Goal: Check status: Check status

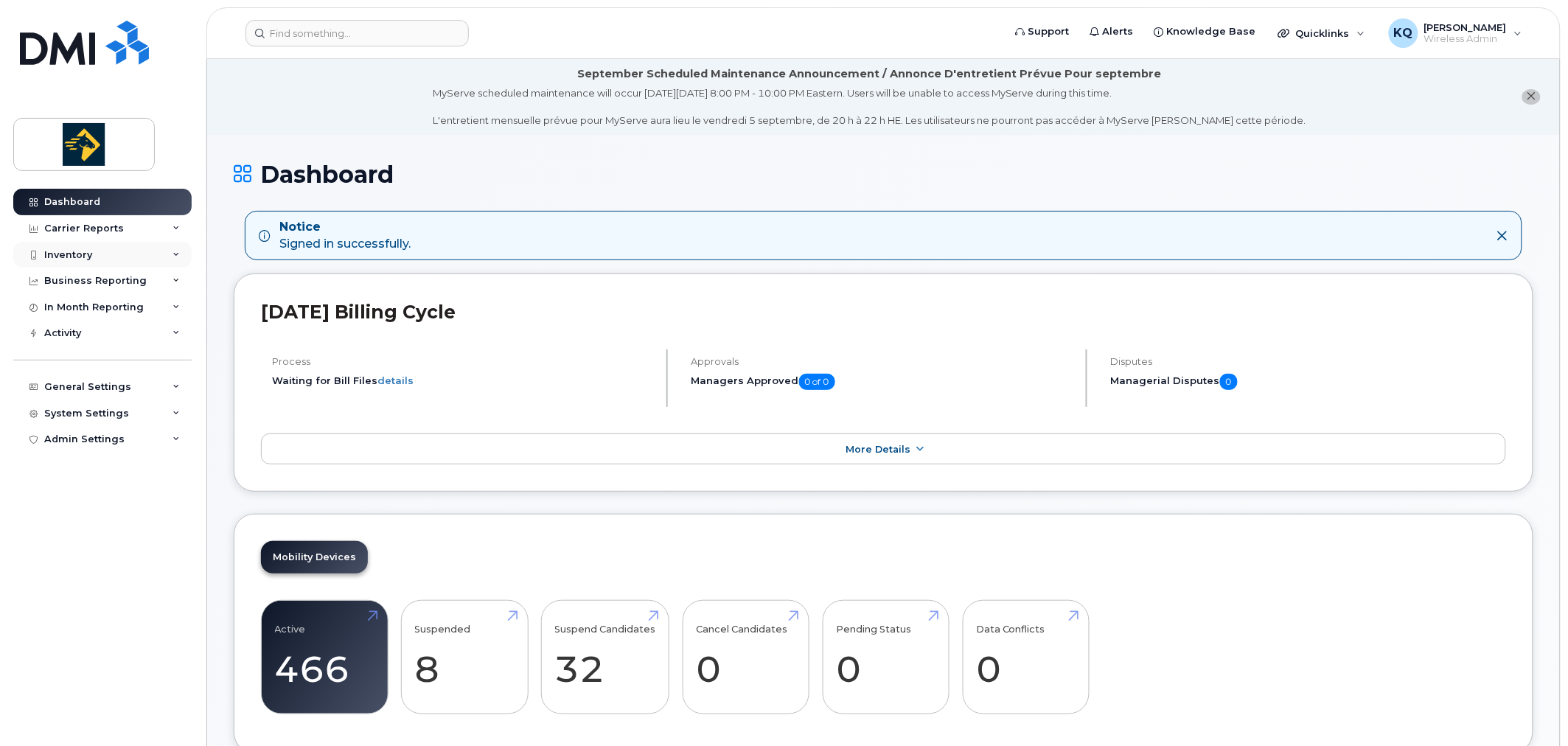
click at [95, 254] on div "Inventory" at bounding box center [103, 255] width 179 height 26
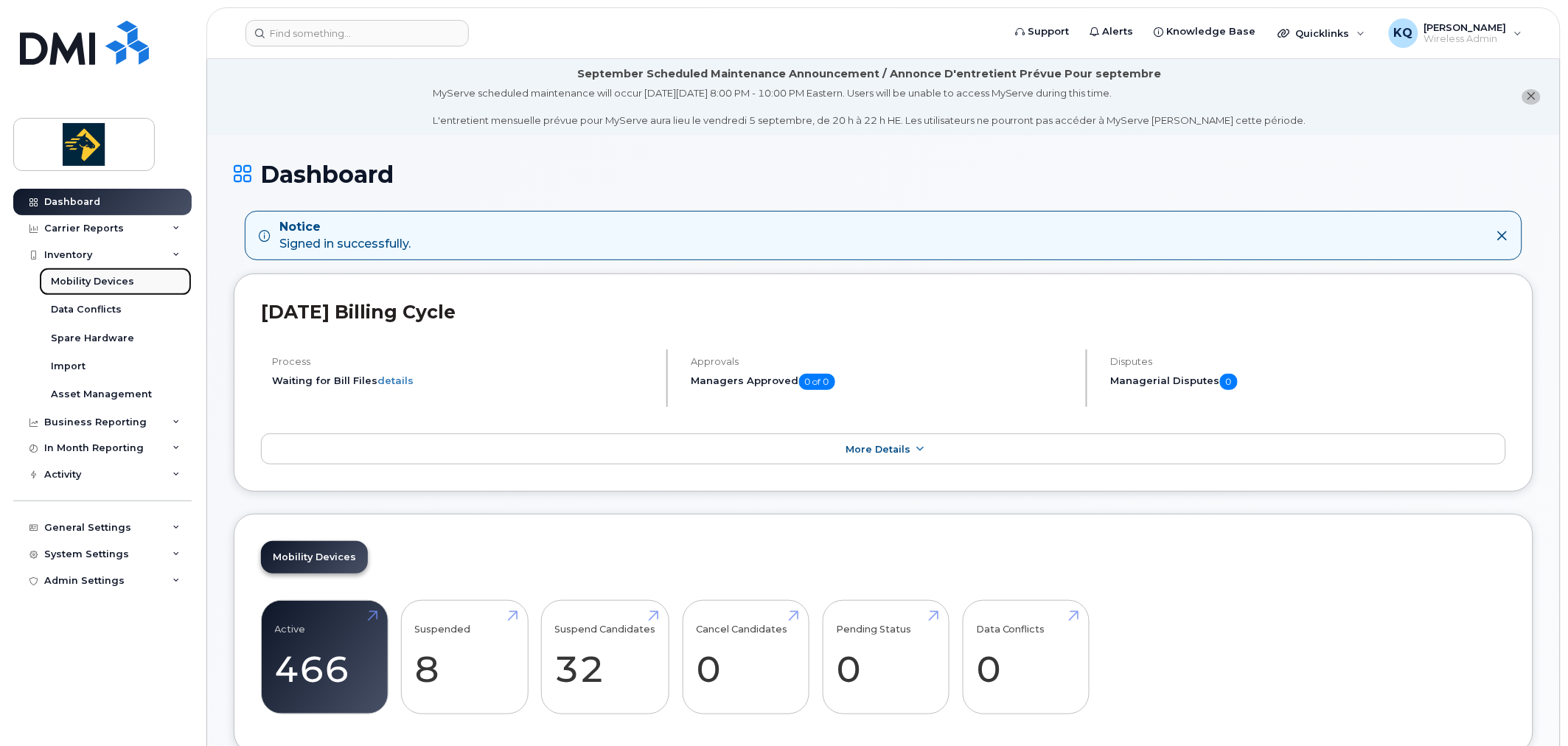
click at [117, 285] on div "Mobility Devices" at bounding box center [92, 281] width 83 height 13
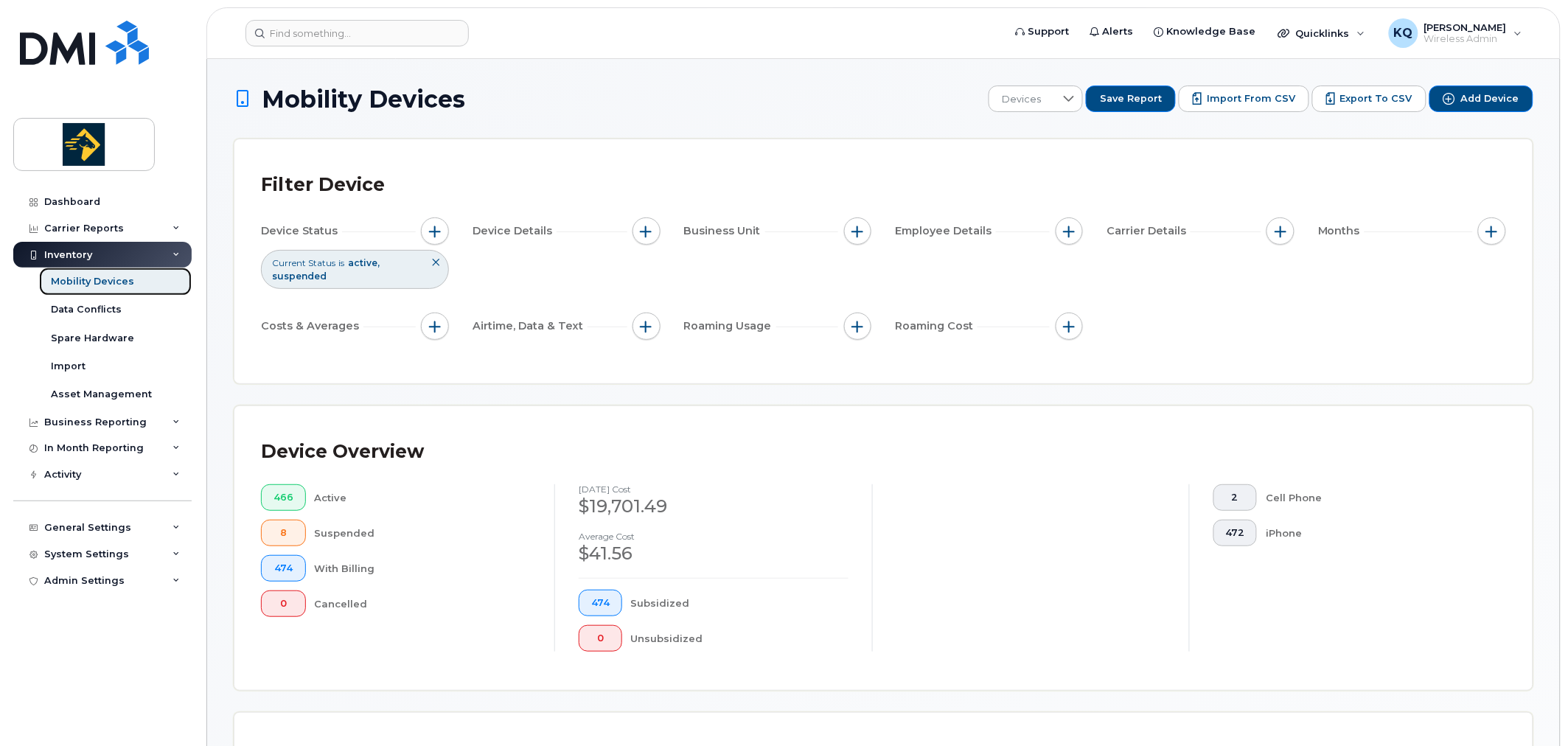
click at [127, 283] on div "Mobility Devices" at bounding box center [92, 281] width 83 height 13
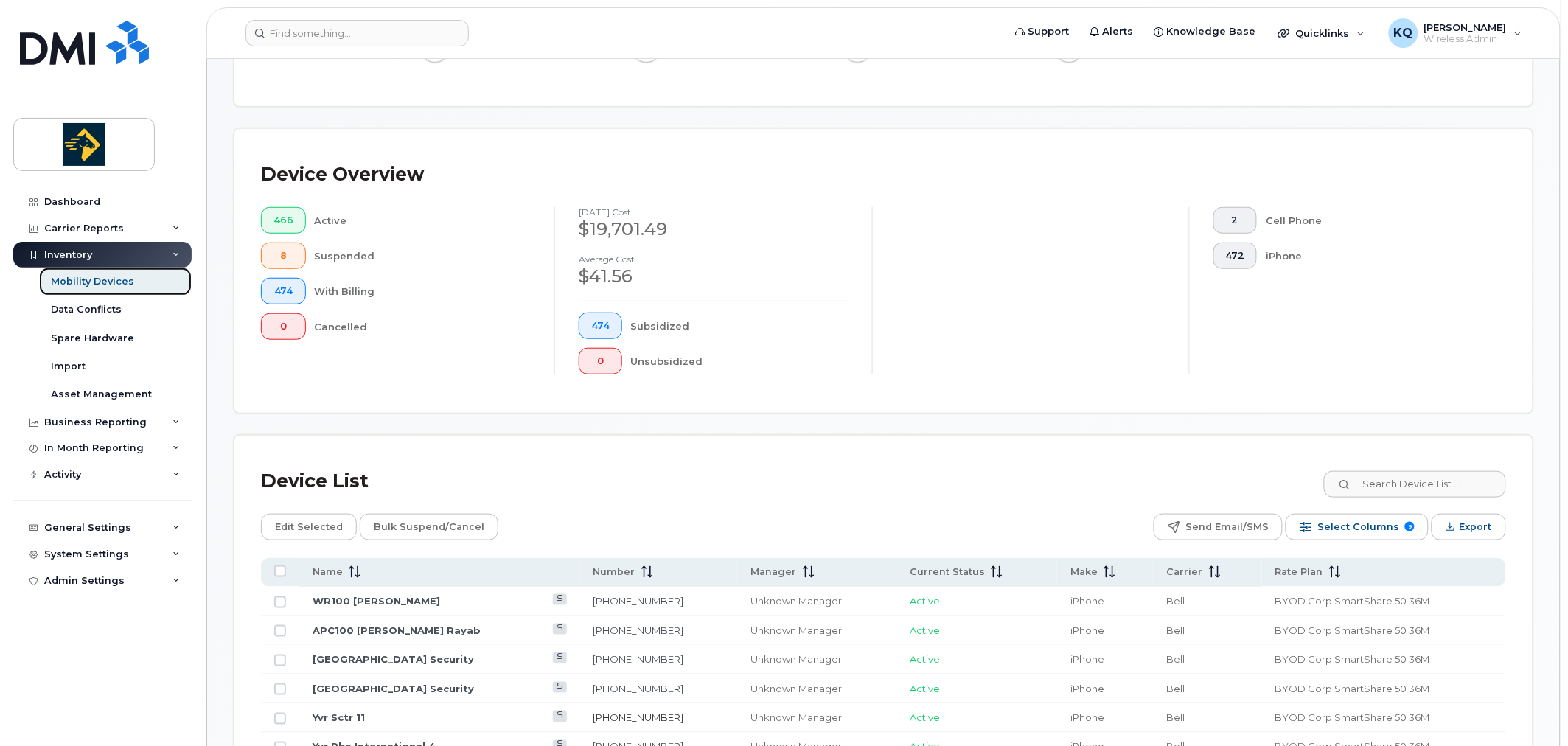
scroll to position [655, 0]
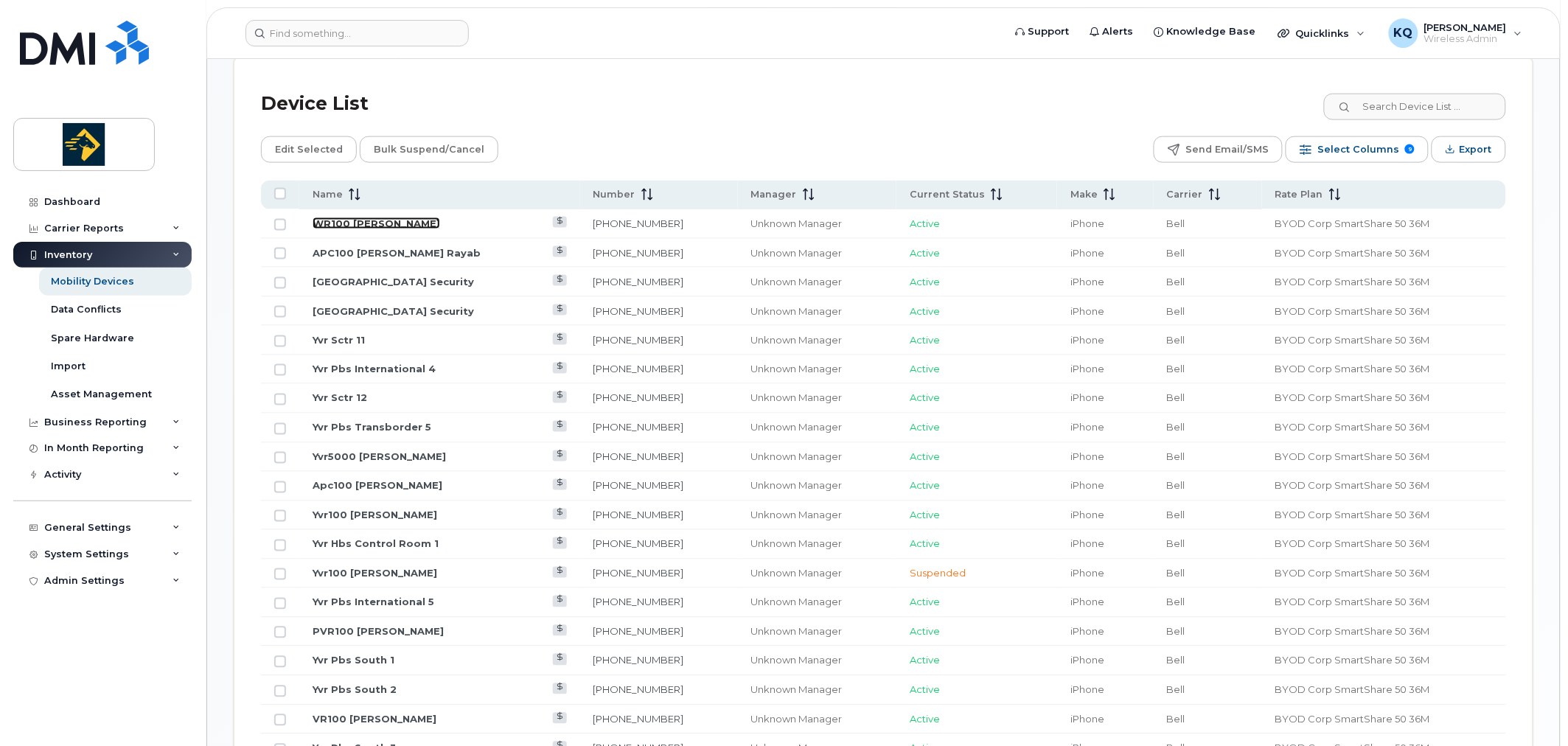
click at [378, 223] on link "WR100 [PERSON_NAME]" at bounding box center [376, 223] width 127 height 11
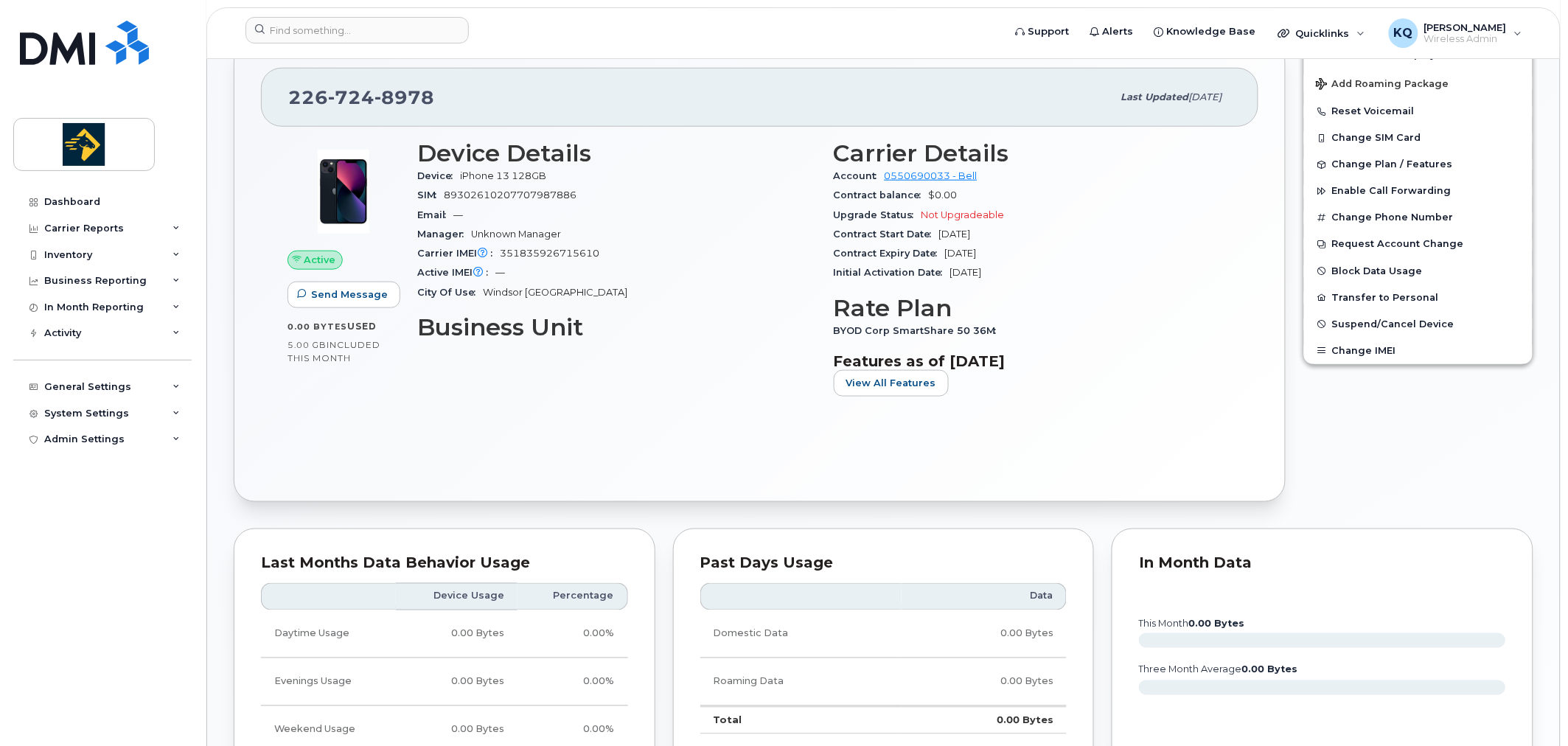
scroll to position [409, 0]
